Goal: Task Accomplishment & Management: Manage account settings

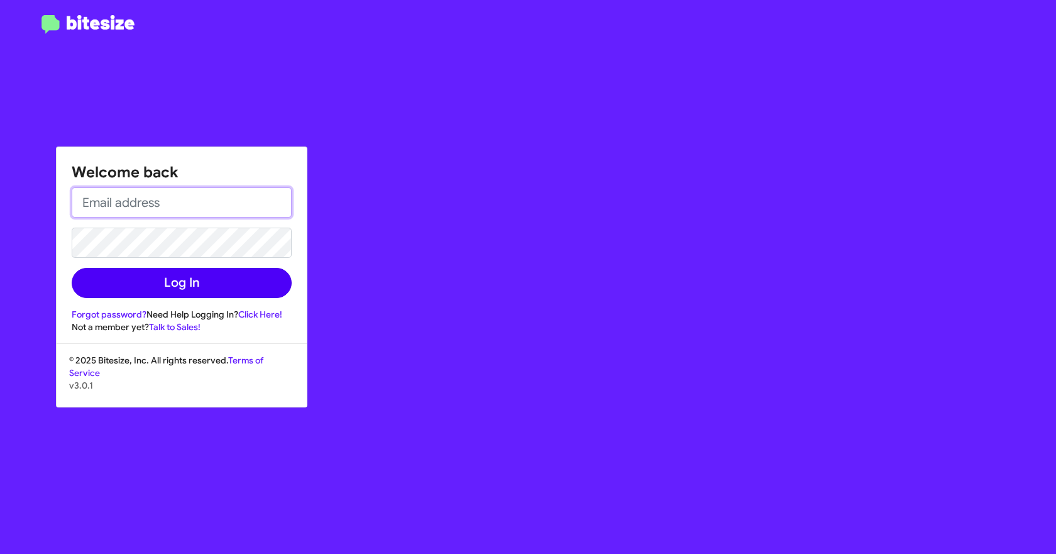
type input "[EMAIL_ADDRESS][DOMAIN_NAME]"
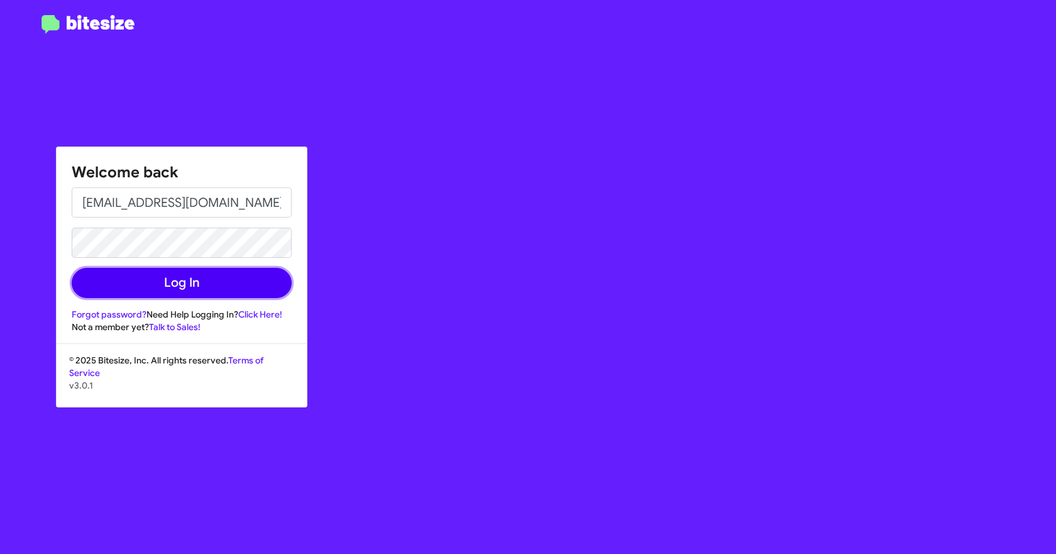
click at [232, 279] on button "Log In" at bounding box center [182, 283] width 220 height 30
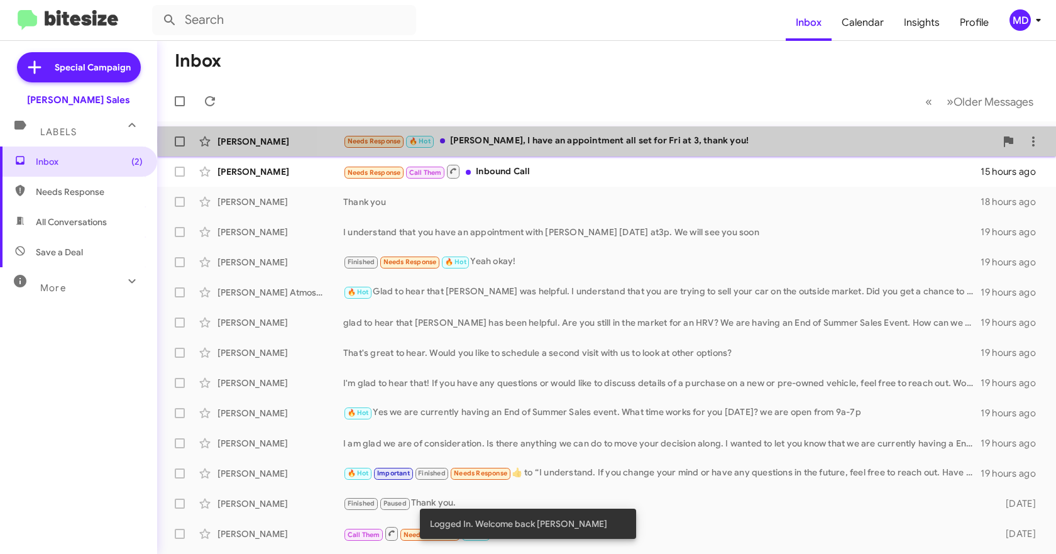
click at [657, 141] on div "Needs Response 🔥 Hot [PERSON_NAME], I have an appointment all set for Fri at 3,…" at bounding box center [669, 141] width 653 height 14
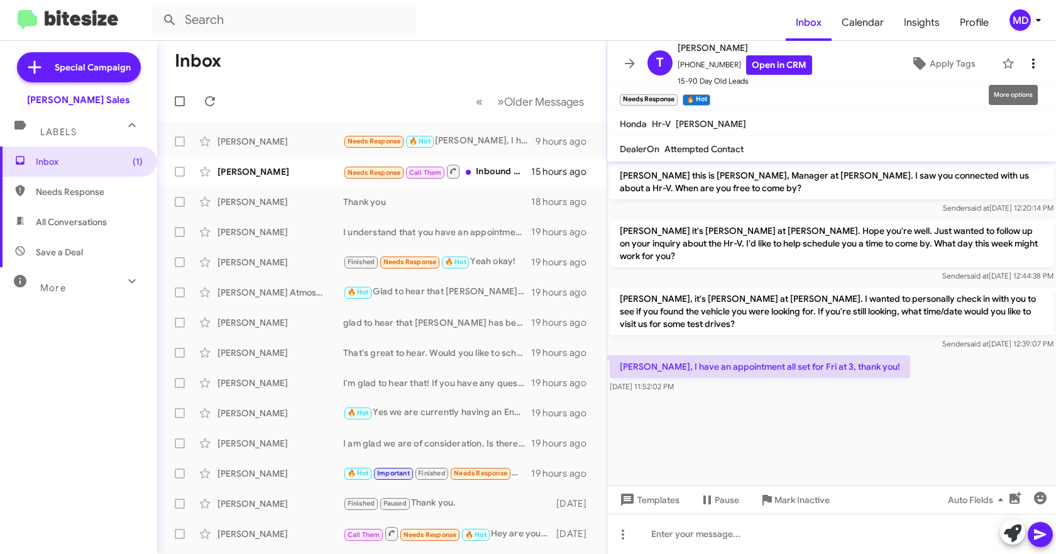
click at [1027, 60] on icon at bounding box center [1033, 63] width 15 height 15
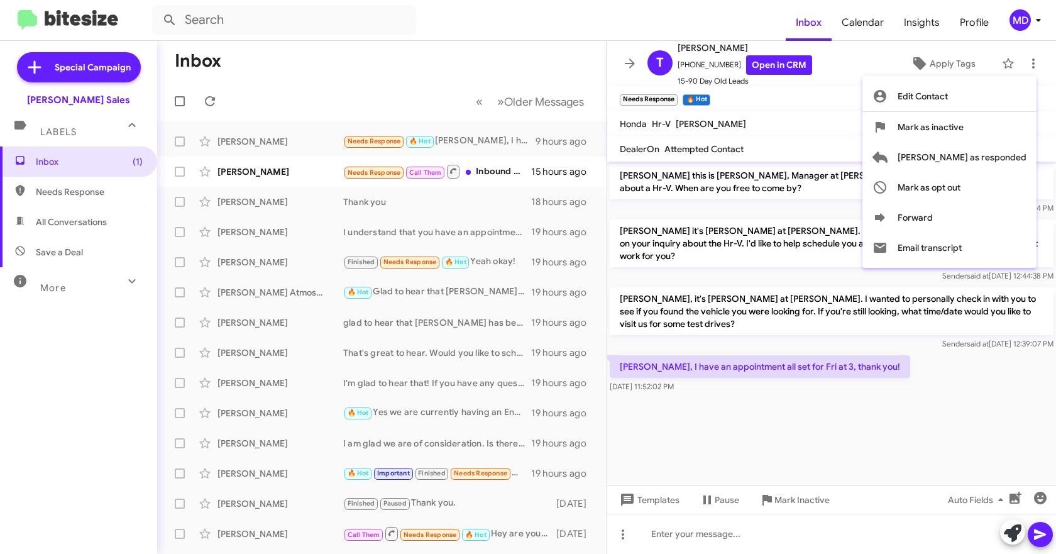
click at [769, 63] on div at bounding box center [528, 277] width 1056 height 554
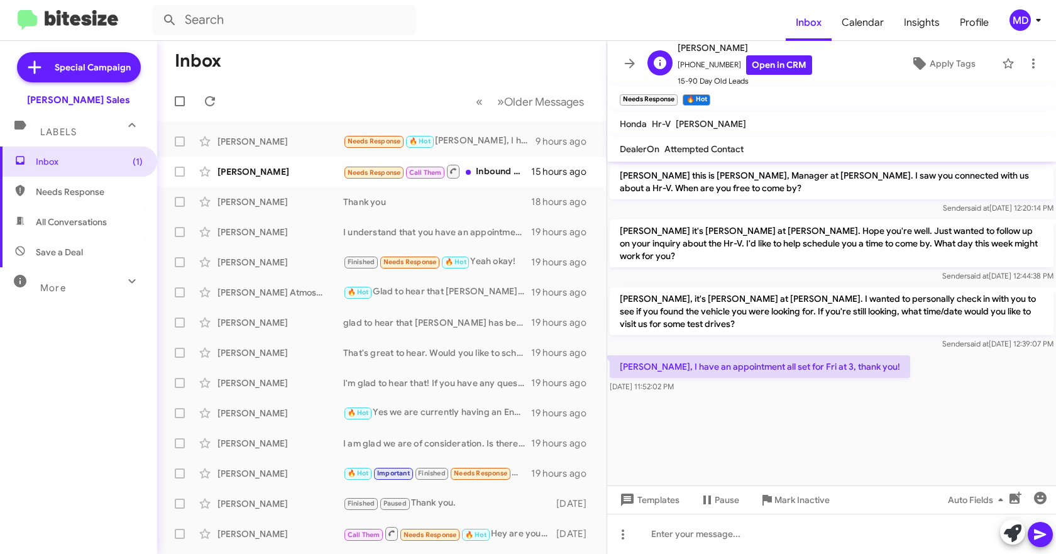
click at [746, 75] on span "15-90 Day Old Leads" at bounding box center [745, 81] width 135 height 13
click at [756, 71] on link "Open in CRM" at bounding box center [779, 64] width 66 height 19
click at [1026, 65] on icon at bounding box center [1033, 63] width 15 height 15
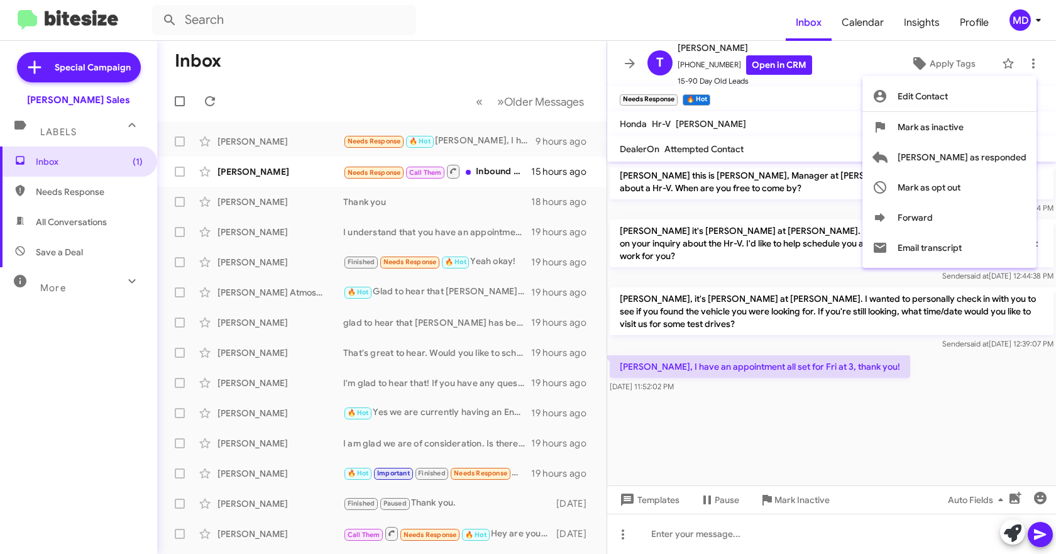
click at [723, 493] on div at bounding box center [528, 277] width 1056 height 554
click at [722, 502] on span "Pause" at bounding box center [727, 499] width 25 height 23
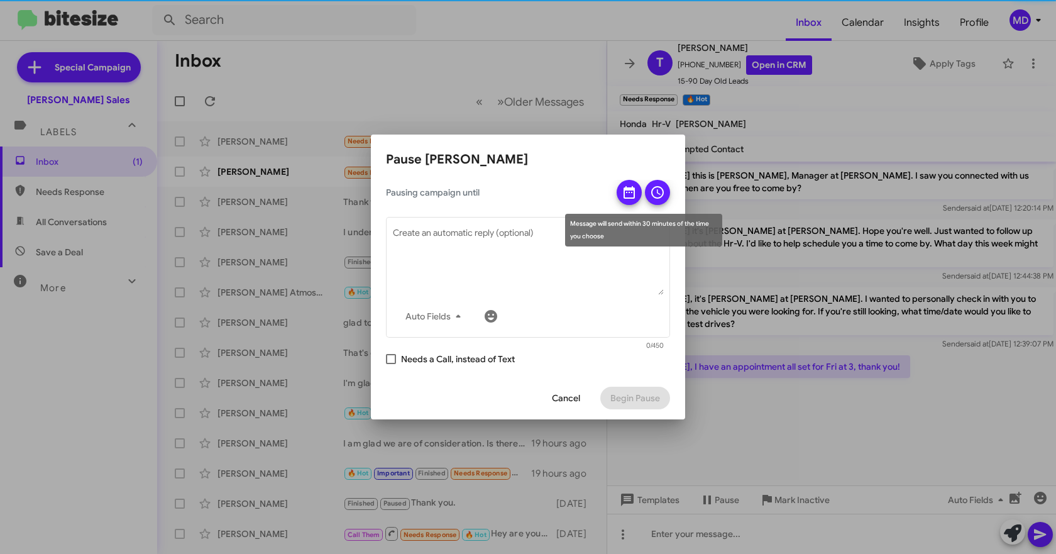
click at [632, 188] on icon at bounding box center [629, 192] width 11 height 13
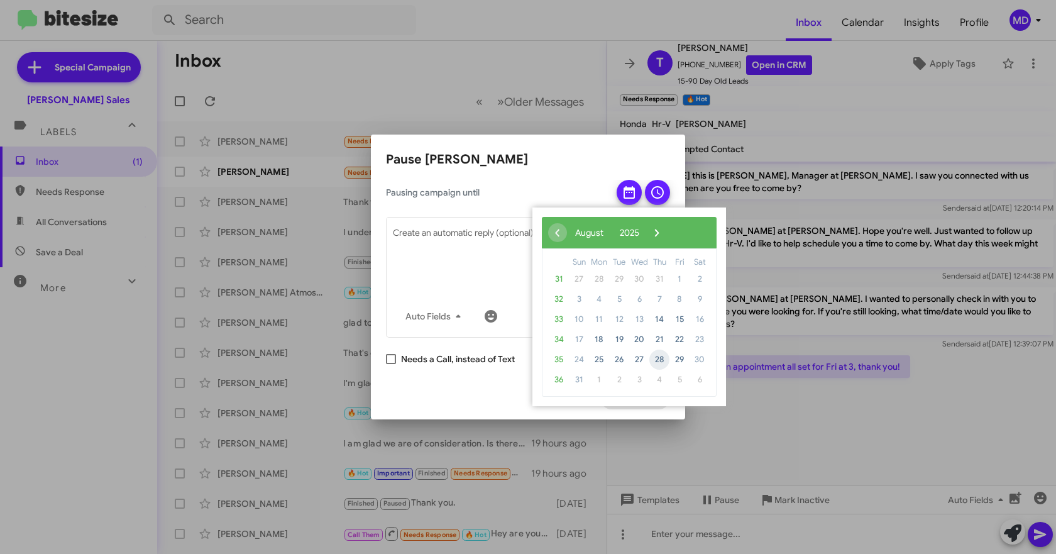
click at [664, 358] on span "28" at bounding box center [659, 360] width 20 height 20
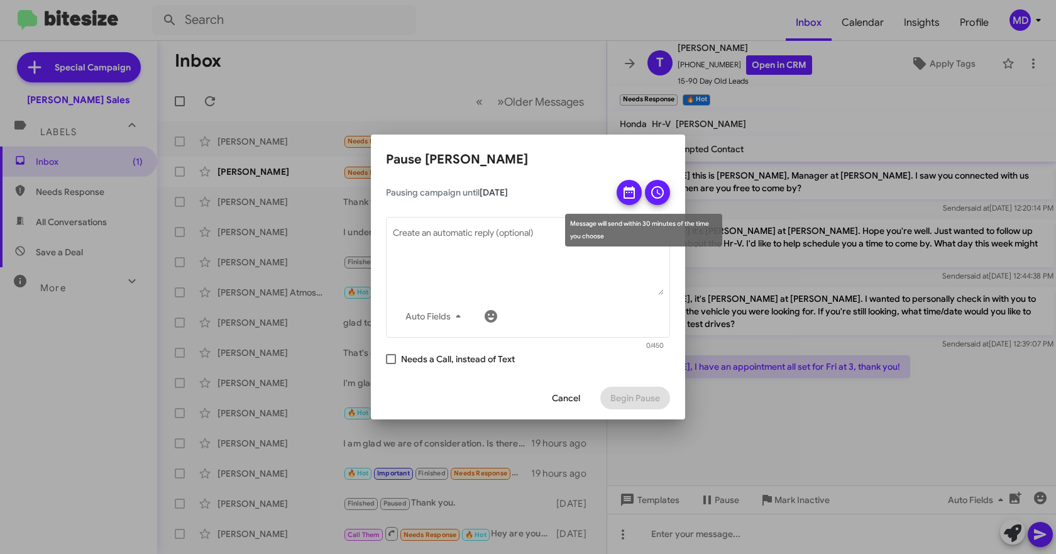
click at [663, 197] on icon at bounding box center [657, 192] width 15 height 15
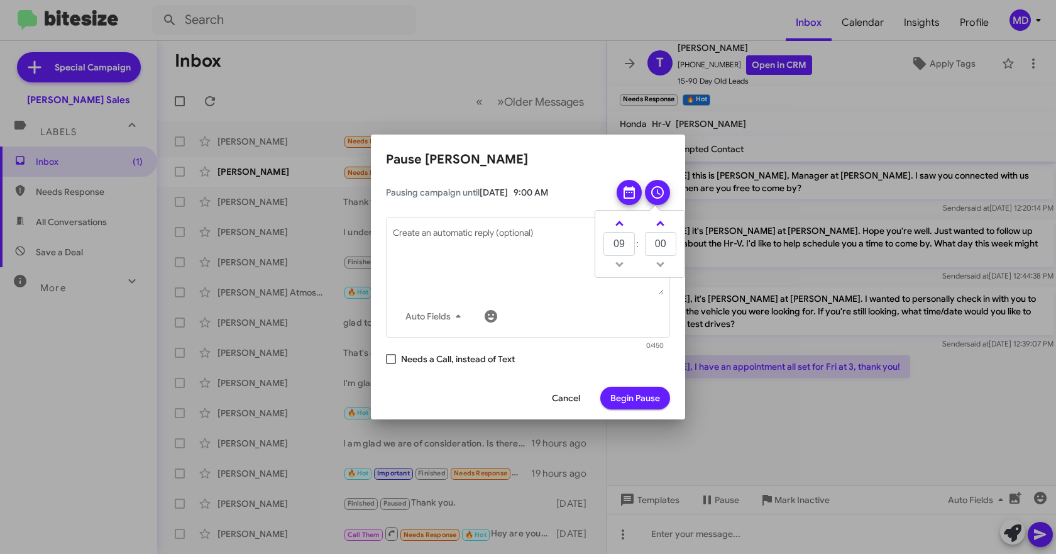
click at [629, 402] on span "Begin Pause" at bounding box center [635, 398] width 50 height 23
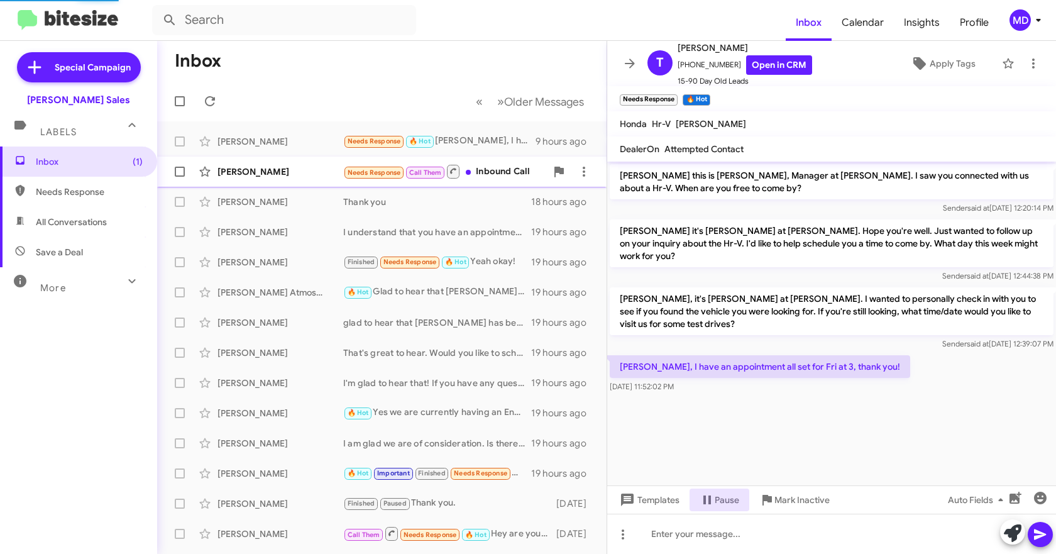
click at [478, 172] on div "Needs Response Call Them Inbound Call" at bounding box center [444, 171] width 203 height 16
